Goal: Find contact information: Find contact information

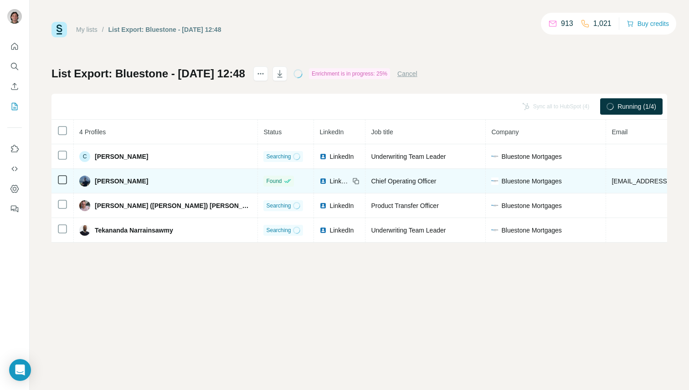
click at [611, 178] on span "[EMAIL_ADDRESS][DOMAIN_NAME]" at bounding box center [665, 181] width 108 height 7
copy span "[EMAIL_ADDRESS][DOMAIN_NAME]"
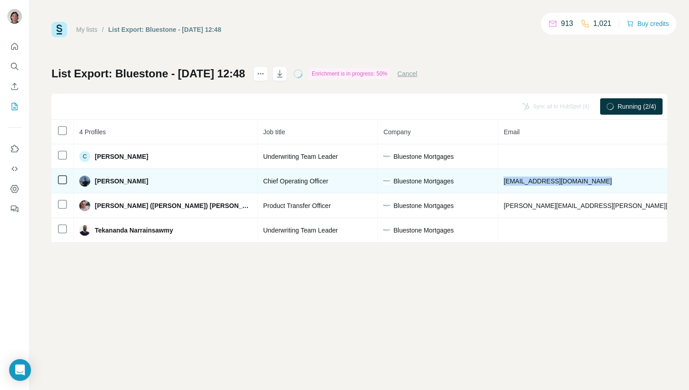
scroll to position [0, 139]
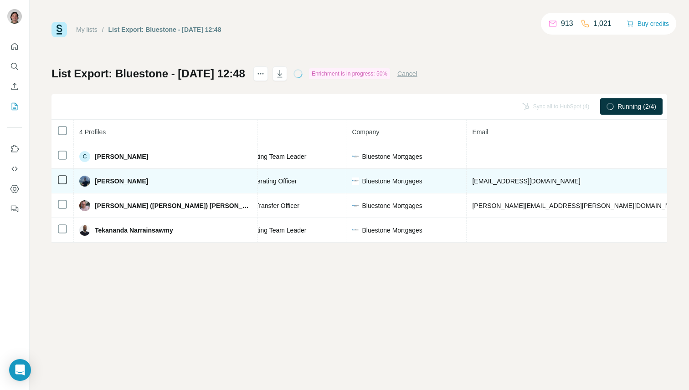
copy span "447837569503"
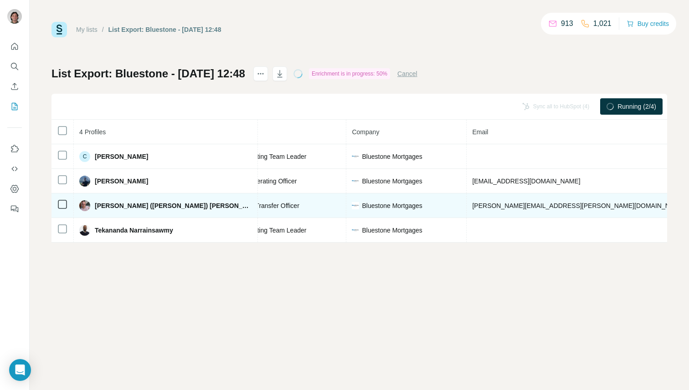
click at [472, 202] on span "[PERSON_NAME][EMAIL_ADDRESS][PERSON_NAME][DOMAIN_NAME]" at bounding box center [578, 205] width 213 height 7
copy span "[PERSON_NAME][EMAIL_ADDRESS][PERSON_NAME][DOMAIN_NAME]"
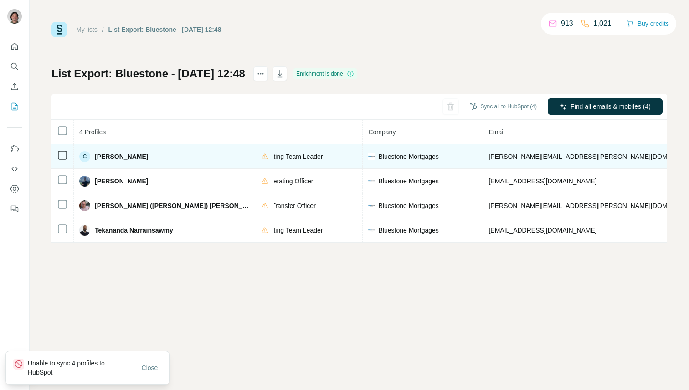
click at [488, 155] on span "conrad.afflick@bluestonemortgages.co.uk" at bounding box center [594, 156] width 213 height 7
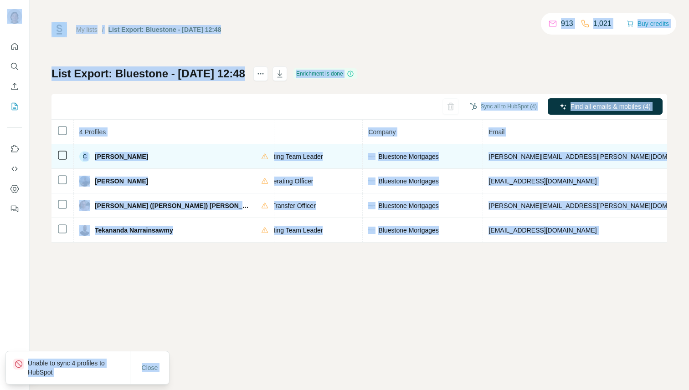
click at [488, 159] on span "conrad.afflick@bluestonemortgages.co.uk" at bounding box center [594, 156] width 213 height 7
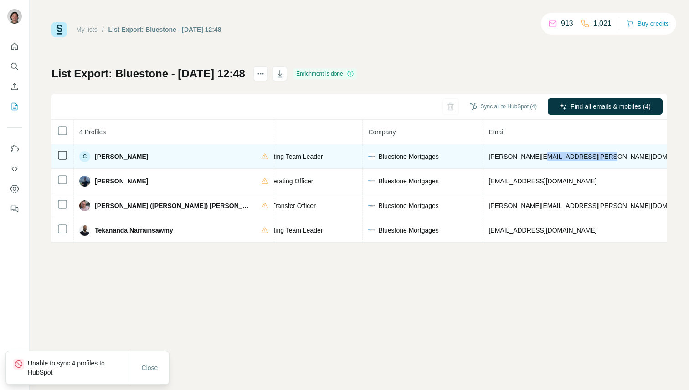
click at [488, 159] on span "conrad.afflick@bluestonemortgages.co.uk" at bounding box center [594, 156] width 213 height 7
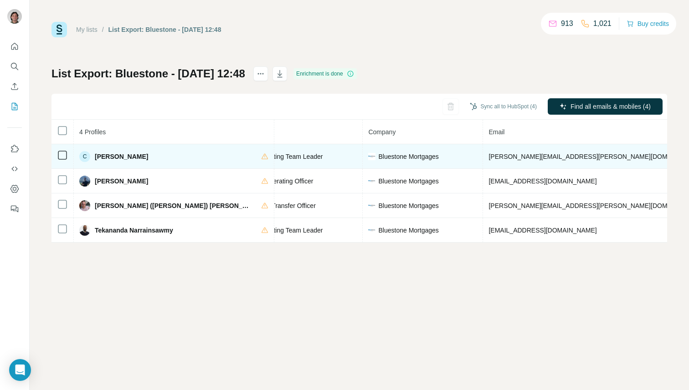
copy span "+447970826634"
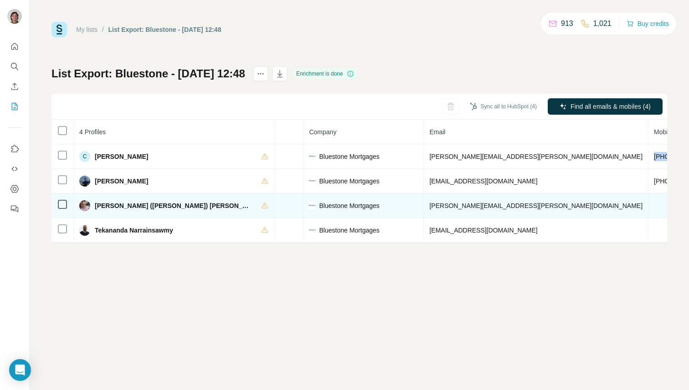
scroll to position [0, 175]
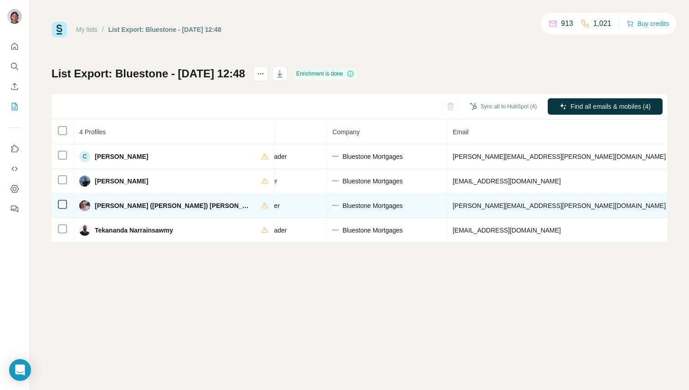
click at [451, 211] on td "luke.stancliffe@bluestonemortgages.co.uk" at bounding box center [559, 206] width 225 height 25
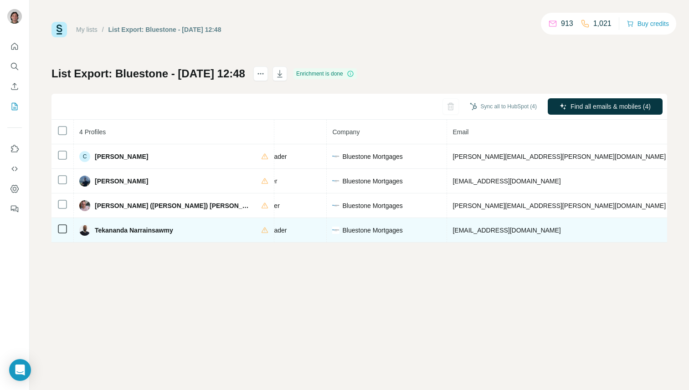
click at [467, 234] on span "tekananda.narrainsawmy@bluestonemortgages.co.uk" at bounding box center [506, 230] width 108 height 7
copy span "tekananda.narrainsawmy@bluestonemortgages.co.uk"
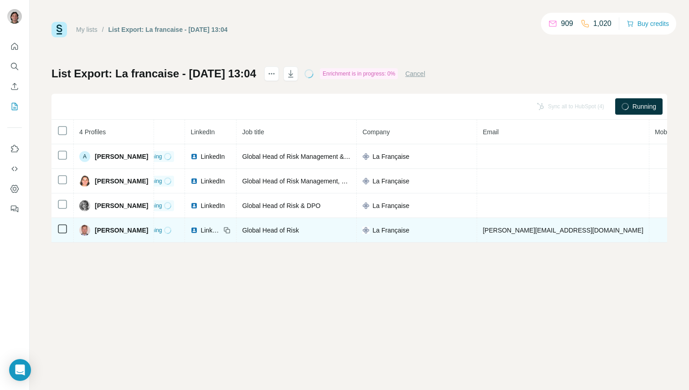
scroll to position [0, 26]
click at [518, 234] on td "pascal.traccucci@la-francaise.com" at bounding box center [562, 230] width 172 height 25
copy span "pascal.traccucci@la-francaise.com"
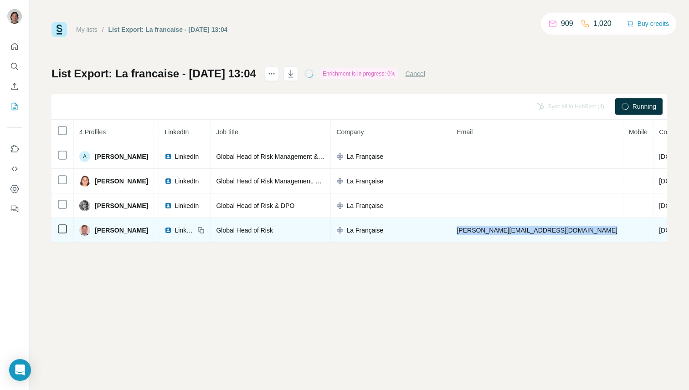
scroll to position [0, 55]
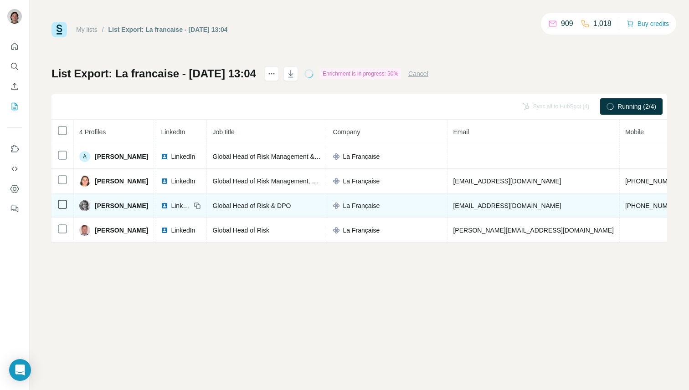
click at [474, 200] on td "ddupont@la-francaise.com" at bounding box center [533, 206] width 172 height 25
copy span "ddupont@la-francaise.com"
click at [625, 202] on span "+33785236977" at bounding box center [653, 205] width 57 height 7
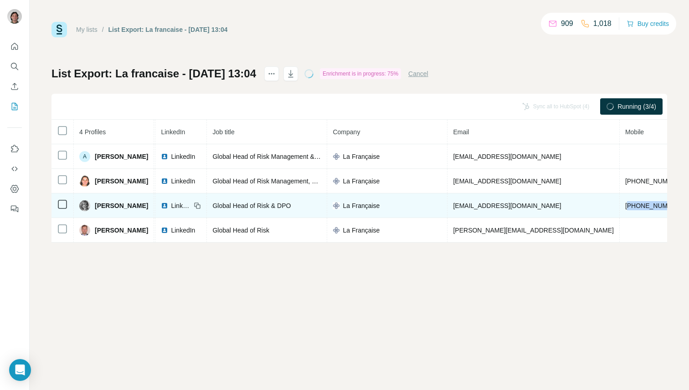
click at [625, 202] on span "+33785236977" at bounding box center [653, 205] width 57 height 7
copy span "+33785236977"
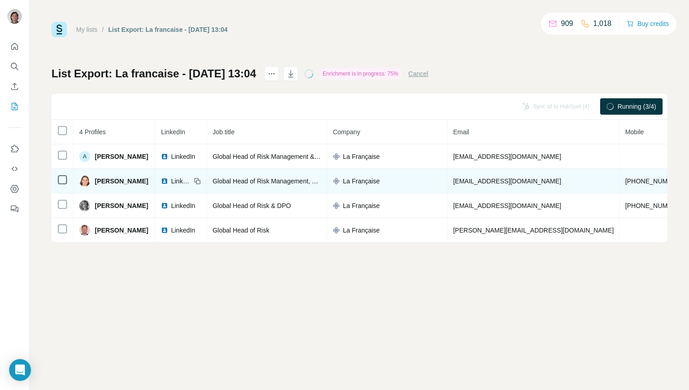
click at [502, 179] on span "btheiller@la-francaise.com" at bounding box center [507, 181] width 108 height 7
copy span "btheiller@la-francaise.com"
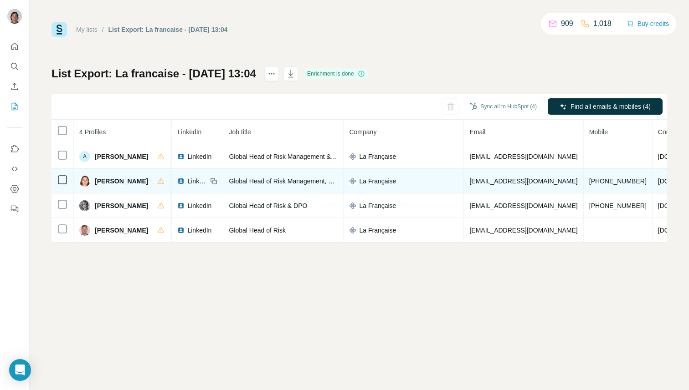
click at [589, 180] on span "+33680616917" at bounding box center [617, 181] width 57 height 7
copy span "+33680616917"
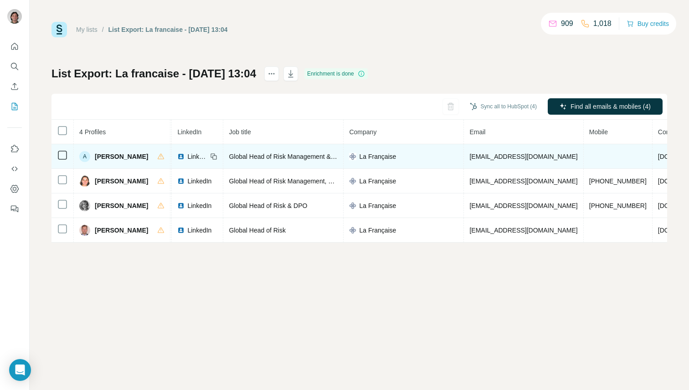
click at [473, 156] on span "abarsotti@la-francaise.com" at bounding box center [523, 156] width 108 height 7
copy span "abarsotti@la-francaise.com"
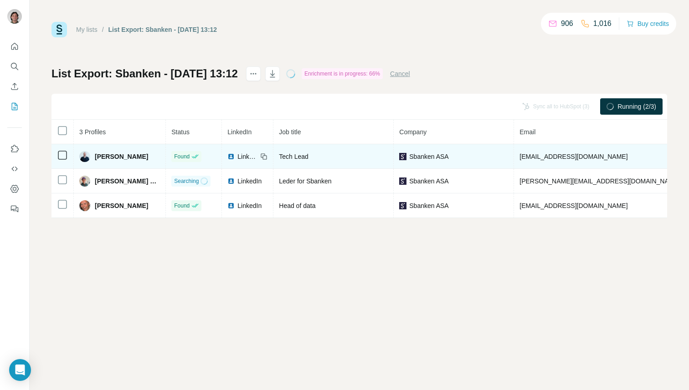
click at [539, 154] on span "espen.liland@sbanken.no" at bounding box center [573, 156] width 108 height 7
copy span "espen.liland@sbanken.no"
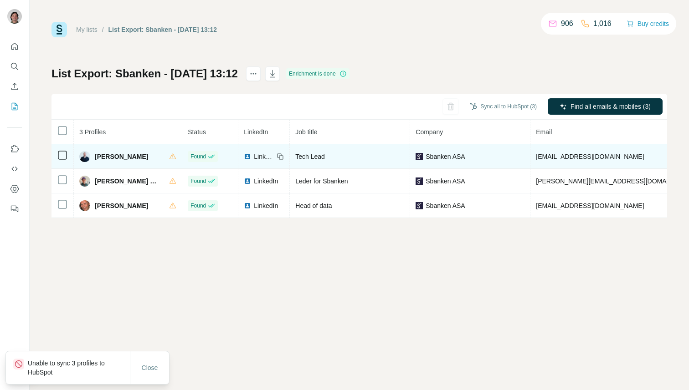
copy span "+4792285536"
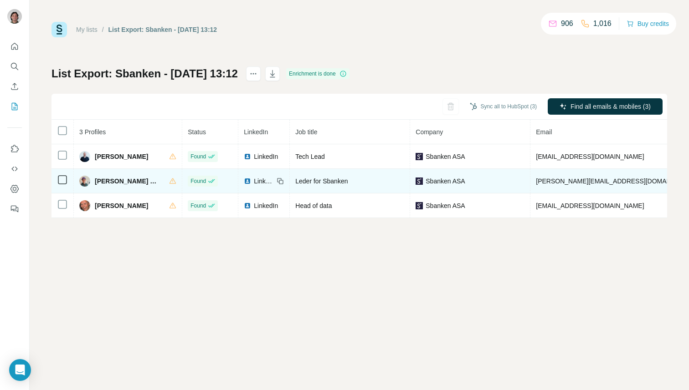
click at [560, 179] on span "lars.nestas@sbanken.no" at bounding box center [616, 181] width 160 height 7
copy span "lars.nestas@sbanken.no"
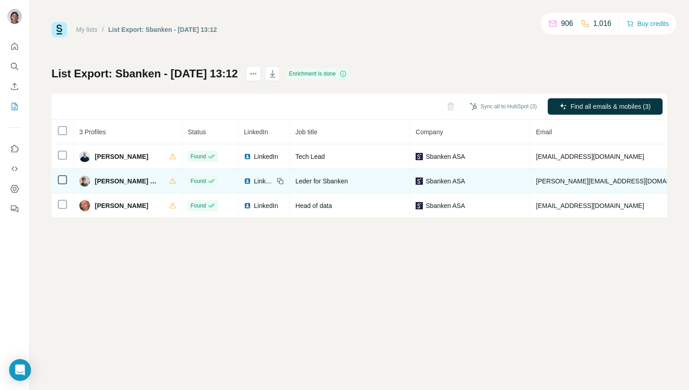
copy span "+4740221933"
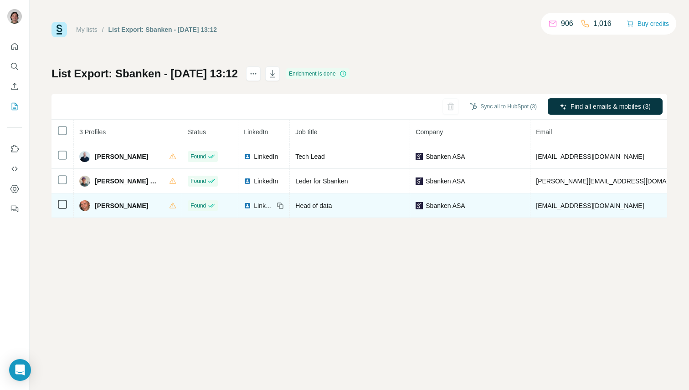
click at [540, 208] on span "stig.foleide@sbanken.no" at bounding box center [590, 205] width 108 height 7
copy span "stig.foleide@sbanken.no"
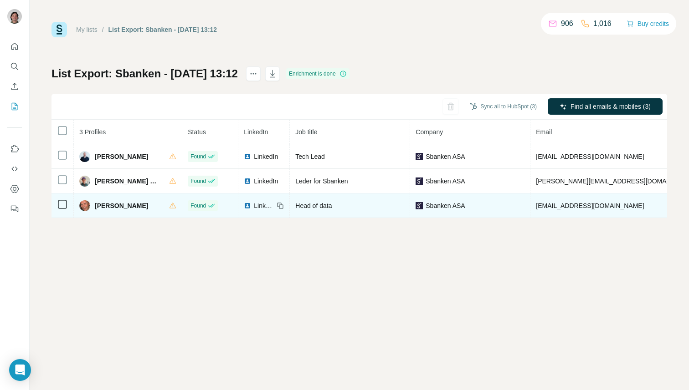
copy span "+4793878267"
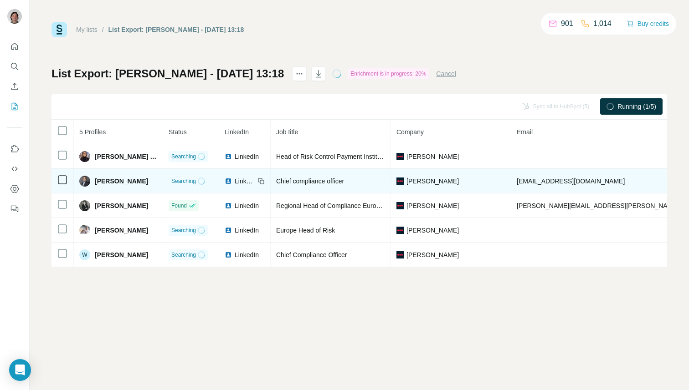
click at [593, 182] on span "martinpost@hotmail.com" at bounding box center [571, 181] width 108 height 7
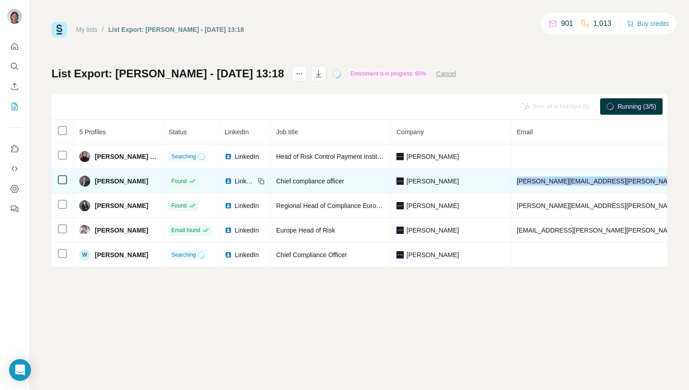
copy span "martinpost@hotmail.com"
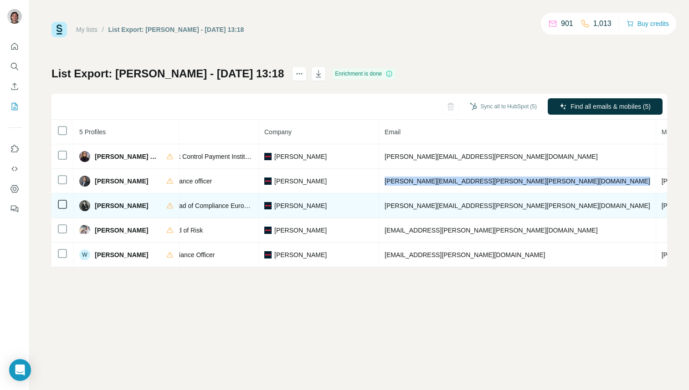
scroll to position [0, 154]
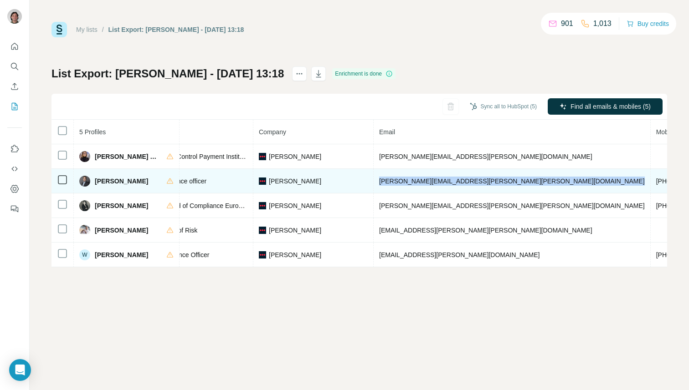
click at [408, 184] on span "martin.nielsen@loomis.com" at bounding box center [512, 181] width 266 height 7
click at [656, 180] on span "+18179073211" at bounding box center [684, 181] width 57 height 7
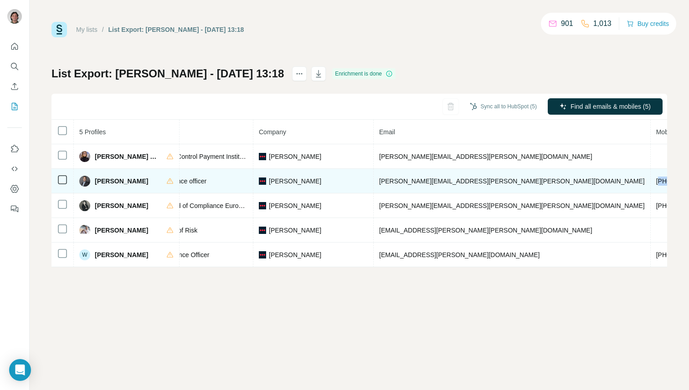
click at [656, 180] on span "+18179073211" at bounding box center [684, 181] width 57 height 7
copy span "+18179073211"
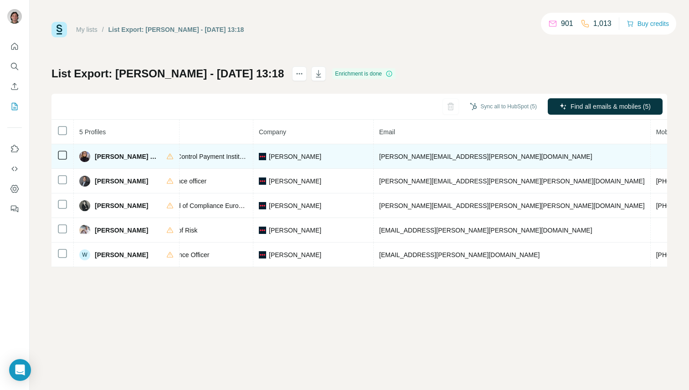
click at [431, 156] on span "elizabeth.bigun@loomis.com" at bounding box center [485, 156] width 213 height 7
copy span "elizabeth.bigun@loomis.com"
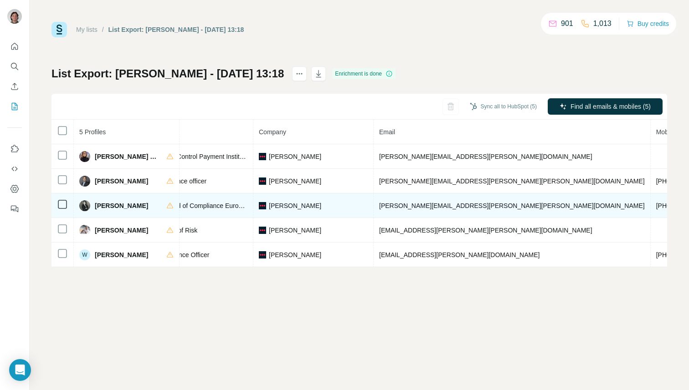
click at [411, 209] on span "rebeca.martinez@loomis.com" at bounding box center [512, 205] width 266 height 7
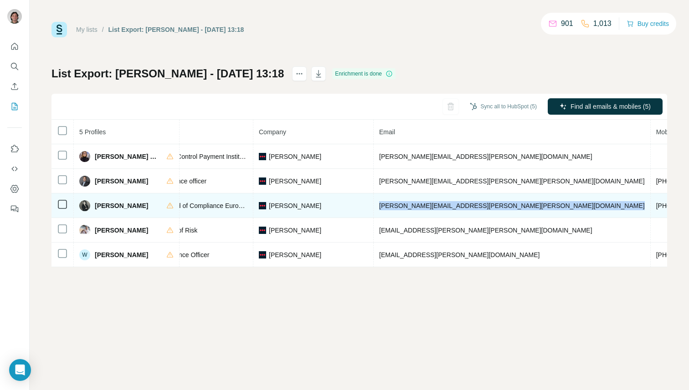
click at [411, 209] on span "rebeca.martinez@loomis.com" at bounding box center [512, 205] width 266 height 7
copy span "rebeca.martinez@loomis.com"
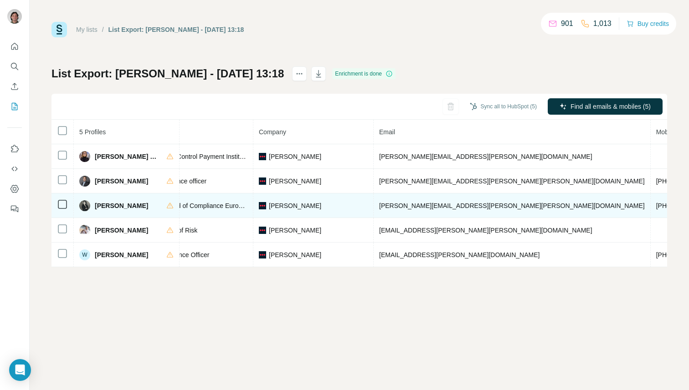
click at [651, 212] on td "+34646653828" at bounding box center [685, 206] width 69 height 25
click at [656, 204] on span "+34646653828" at bounding box center [684, 205] width 57 height 7
copy span "+34646653828"
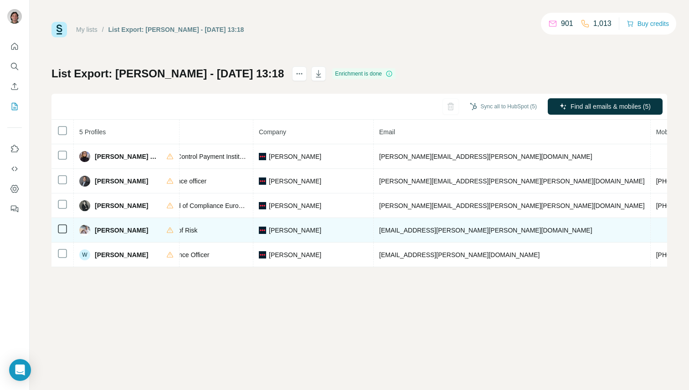
click at [442, 227] on span "rui.teixeira@loomis.com" at bounding box center [485, 230] width 213 height 7
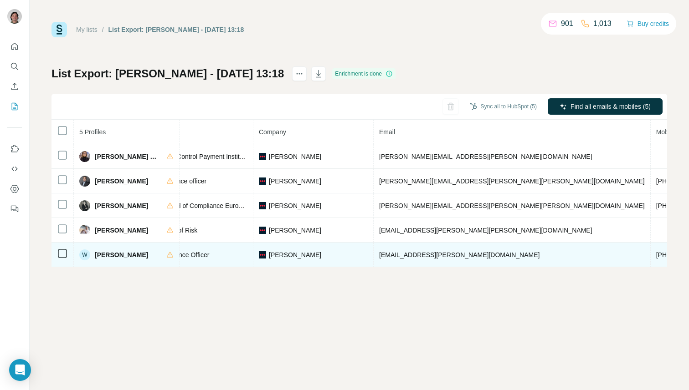
click at [431, 261] on td "wesam.alkawka@loomis.com" at bounding box center [512, 255] width 277 height 25
copy span "wesam.alkawka@loomis.com"
click at [656, 255] on span "+46760586998" at bounding box center [684, 255] width 57 height 7
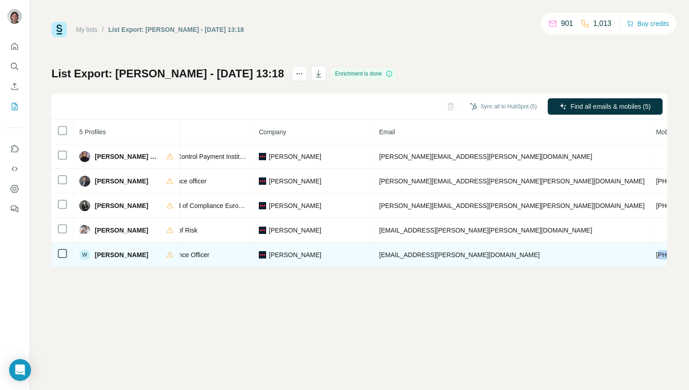
click at [656, 255] on span "+46760586998" at bounding box center [684, 255] width 57 height 7
copy span "+46760586998"
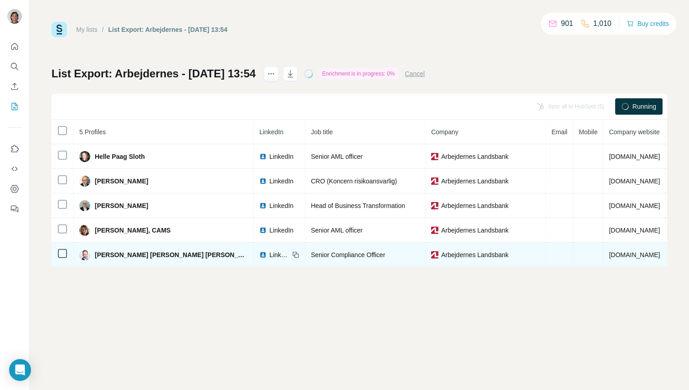
scroll to position [0, 71]
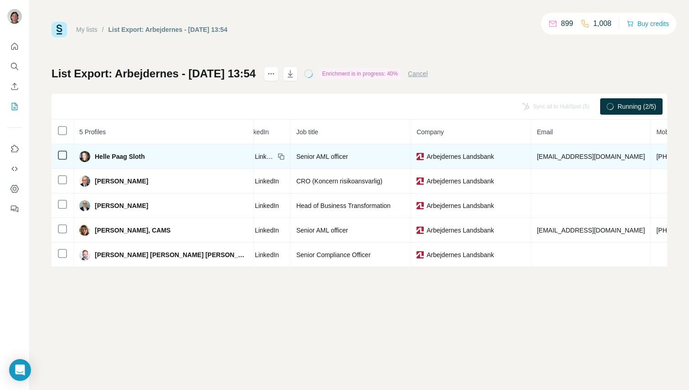
click at [531, 152] on td "[EMAIL_ADDRESS][DOMAIN_NAME]" at bounding box center [590, 156] width 119 height 25
copy span "[EMAIL_ADDRESS][DOMAIN_NAME]"
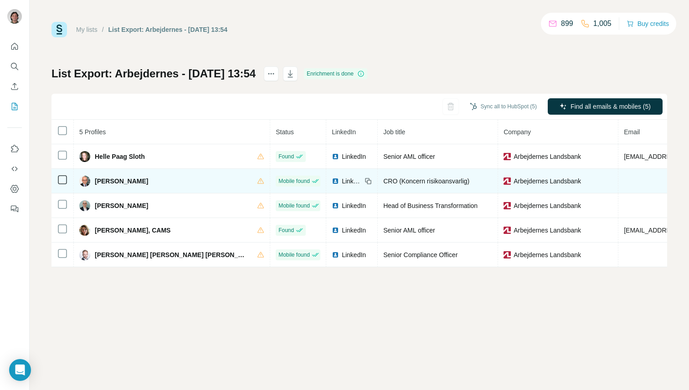
click at [618, 185] on td at bounding box center [677, 181] width 119 height 25
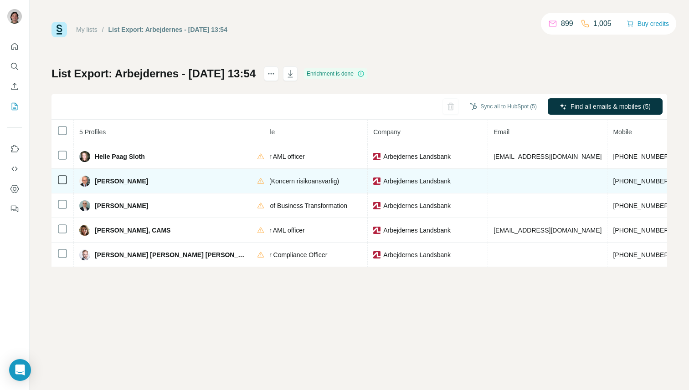
scroll to position [0, 132]
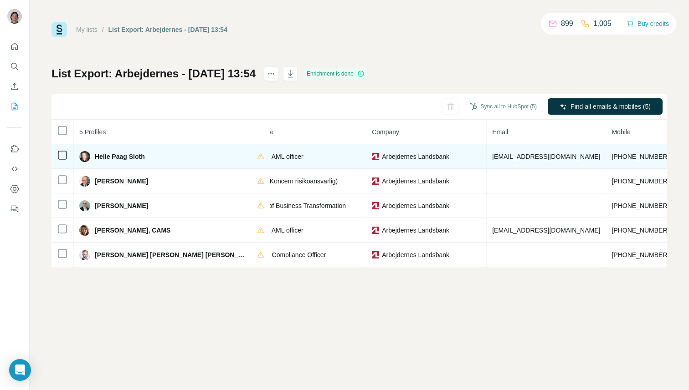
click at [611, 158] on span "+4529273226" at bounding box center [639, 156] width 57 height 7
click at [492, 154] on span "hs@al-bank.dk" at bounding box center [546, 156] width 108 height 7
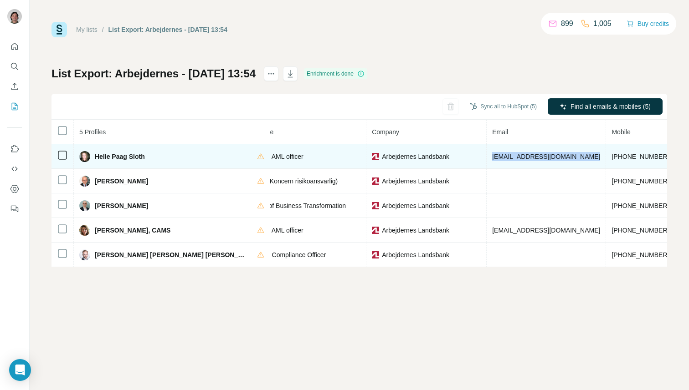
click at [492, 154] on span "hs@al-bank.dk" at bounding box center [546, 156] width 108 height 7
copy span "hs@al-bank.dk"
click at [606, 162] on td "+4529273226" at bounding box center [640, 156] width 69 height 25
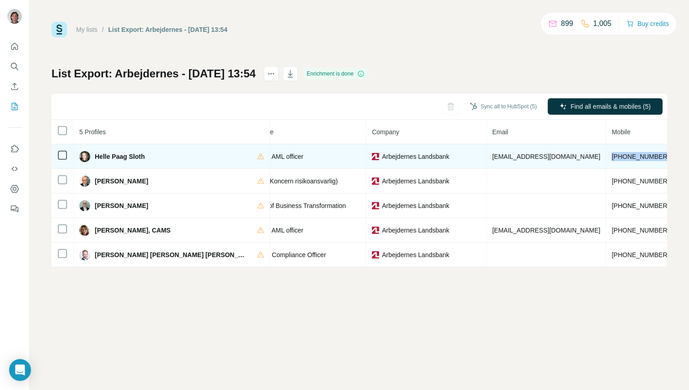
copy span "+4529273226"
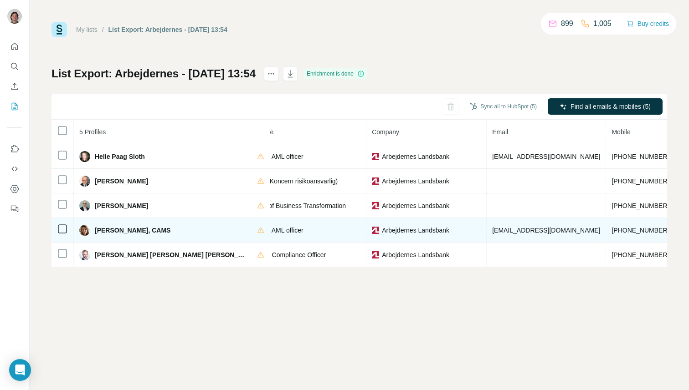
click at [492, 231] on span "ma@al-bank.dk" at bounding box center [546, 230] width 108 height 7
copy span "ma@al-bank.dk"
click at [611, 227] on span "+4523849833" at bounding box center [639, 230] width 57 height 7
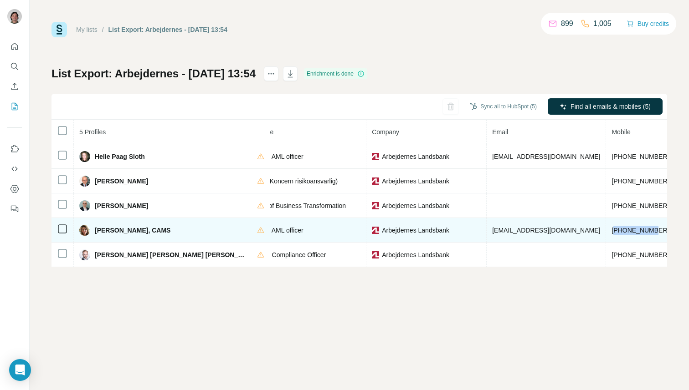
click at [611, 227] on span "+4523849833" at bounding box center [639, 230] width 57 height 7
copy span "+4523849833"
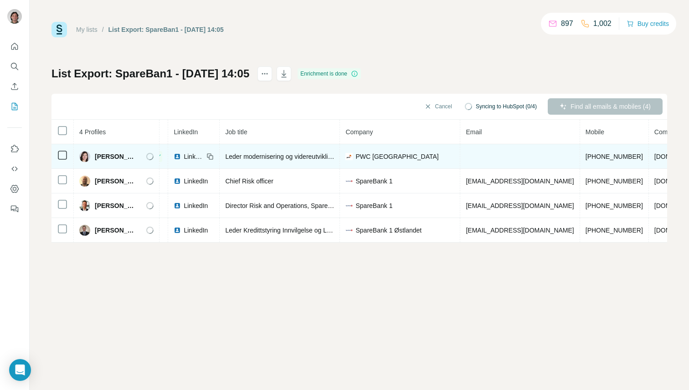
scroll to position [0, 54]
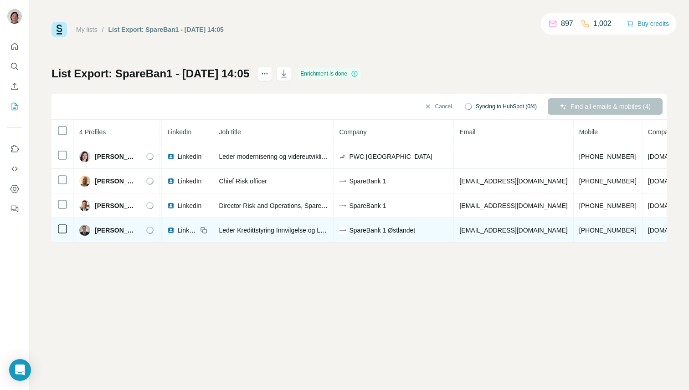
click at [491, 229] on span "[EMAIL_ADDRESS][DOMAIN_NAME]" at bounding box center [513, 230] width 108 height 7
copy span "[EMAIL_ADDRESS][DOMAIN_NAME]"
click at [599, 236] on td "[PHONE_NUMBER]" at bounding box center [608, 230] width 69 height 25
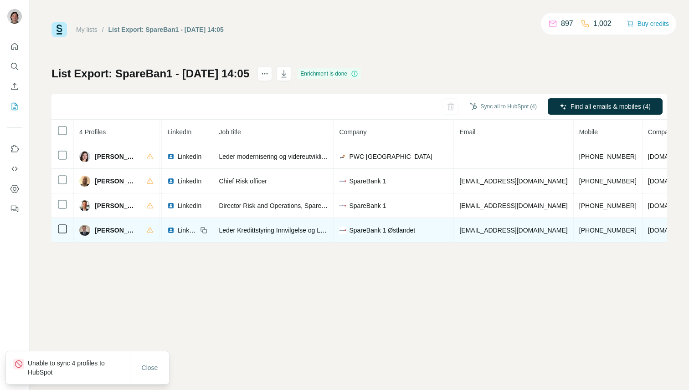
click at [593, 227] on span "[PHONE_NUMBER]" at bounding box center [607, 230] width 57 height 7
copy span "[PHONE_NUMBER]"
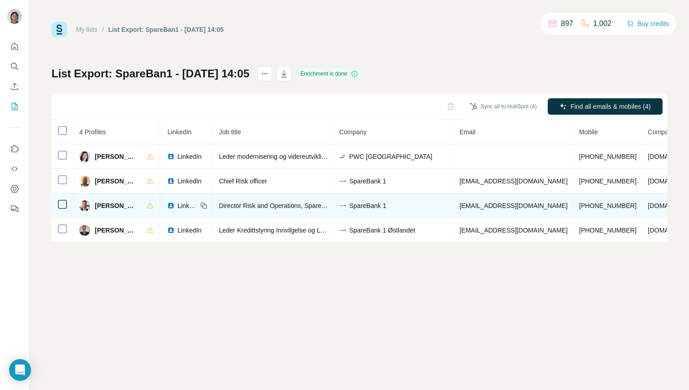
click at [477, 205] on span "[EMAIL_ADDRESS][DOMAIN_NAME]" at bounding box center [513, 205] width 108 height 7
copy span "[EMAIL_ADDRESS][DOMAIN_NAME]"
click at [589, 209] on span "[PHONE_NUMBER]" at bounding box center [607, 205] width 57 height 7
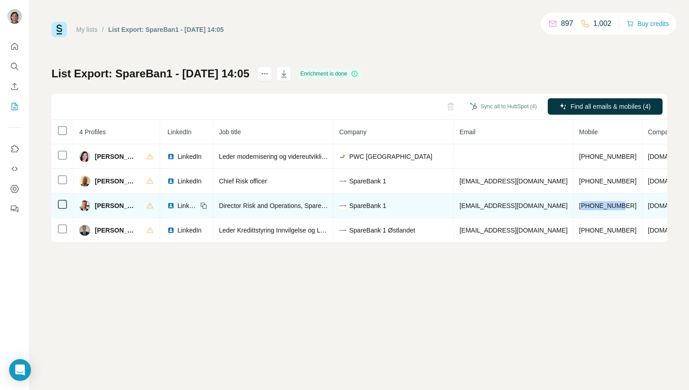
click at [589, 209] on span "[PHONE_NUMBER]" at bounding box center [607, 205] width 57 height 7
copy span "[PHONE_NUMBER]"
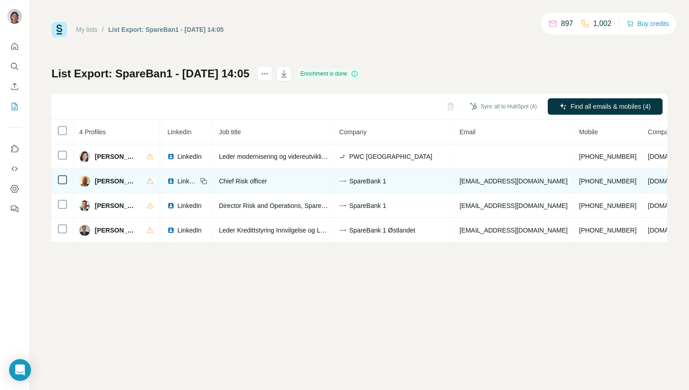
click at [503, 178] on span "[EMAIL_ADDRESS][DOMAIN_NAME]" at bounding box center [513, 181] width 108 height 7
copy span "[EMAIL_ADDRESS][DOMAIN_NAME]"
click at [597, 180] on span "[PHONE_NUMBER]" at bounding box center [607, 181] width 57 height 7
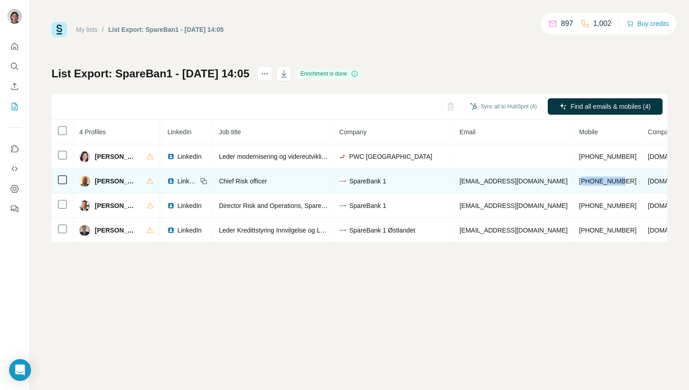
click at [597, 180] on span "[PHONE_NUMBER]" at bounding box center [607, 181] width 57 height 7
copy span "[PHONE_NUMBER]"
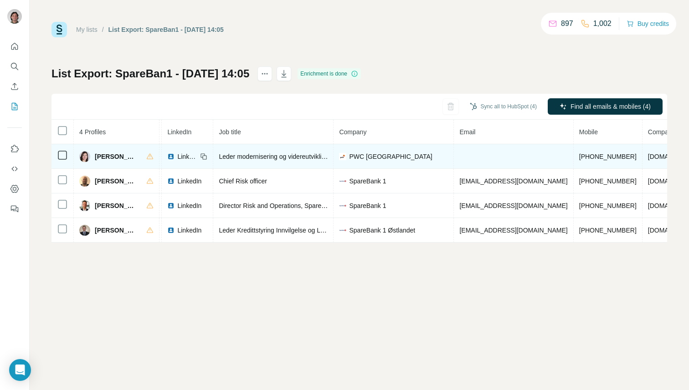
click at [591, 157] on span "[PHONE_NUMBER]" at bounding box center [607, 156] width 57 height 7
copy span "[PHONE_NUMBER]"
